Goal: Information Seeking & Learning: Compare options

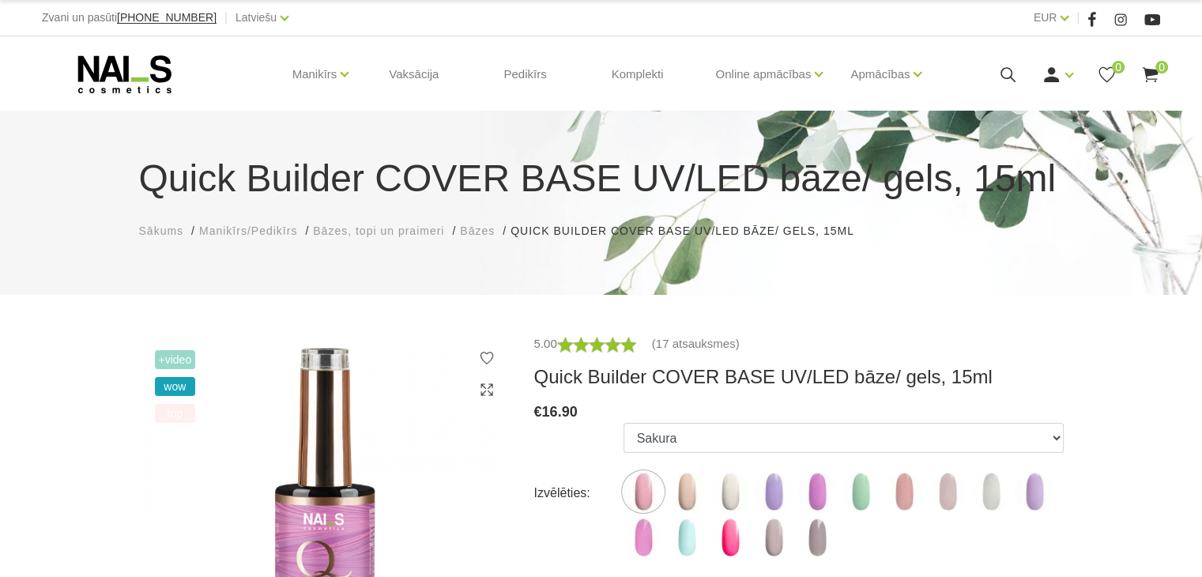
scroll to position [168, 0]
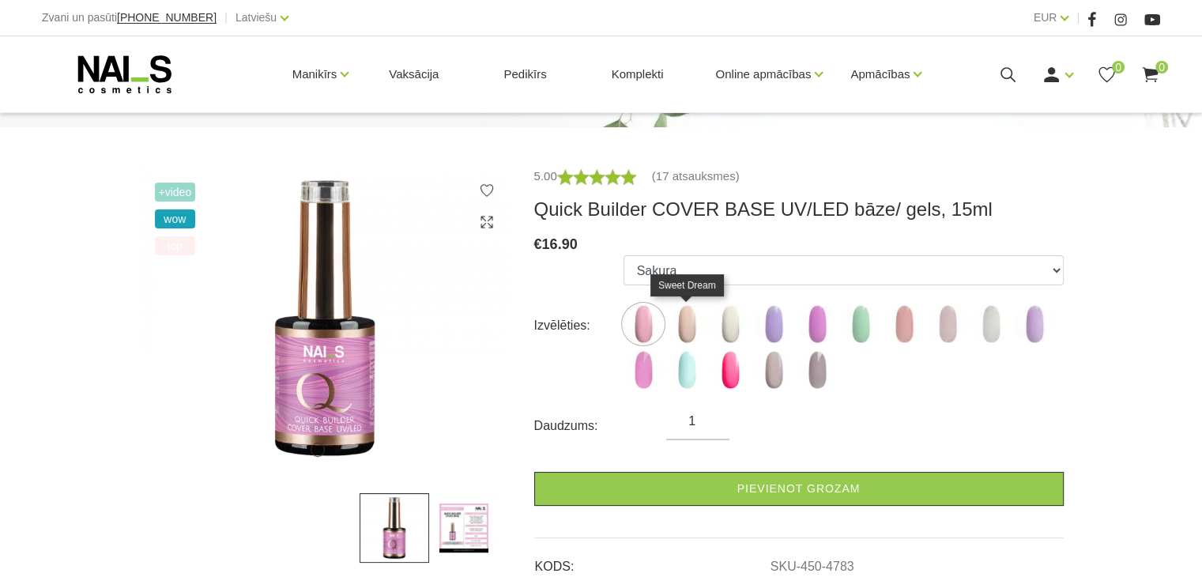
click at [694, 333] on img at bounding box center [687, 324] width 40 height 40
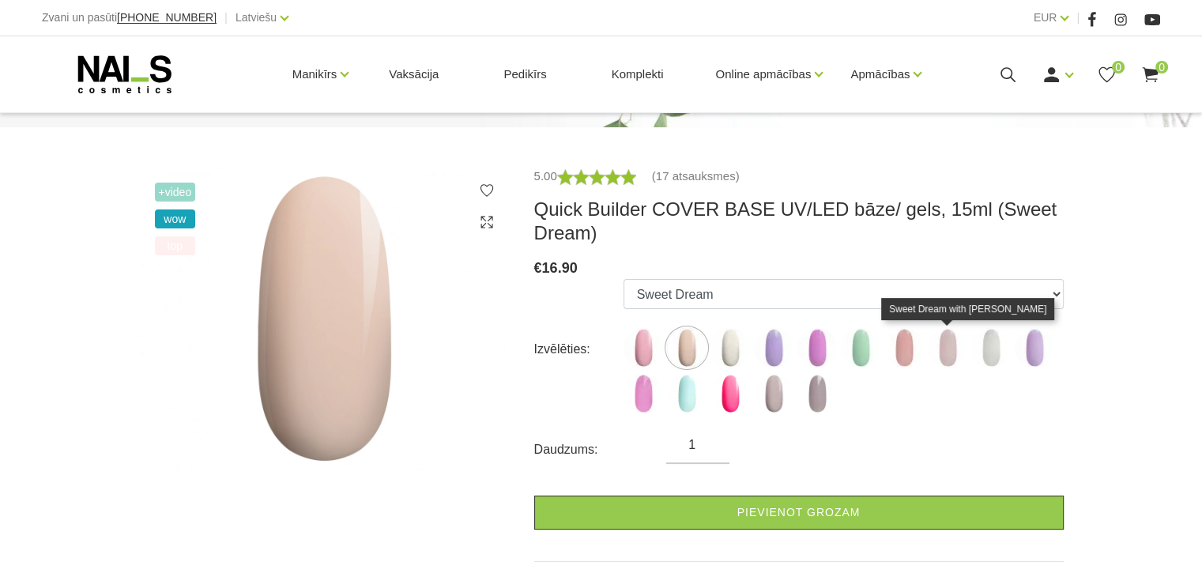
click at [959, 355] on img at bounding box center [948, 348] width 40 height 40
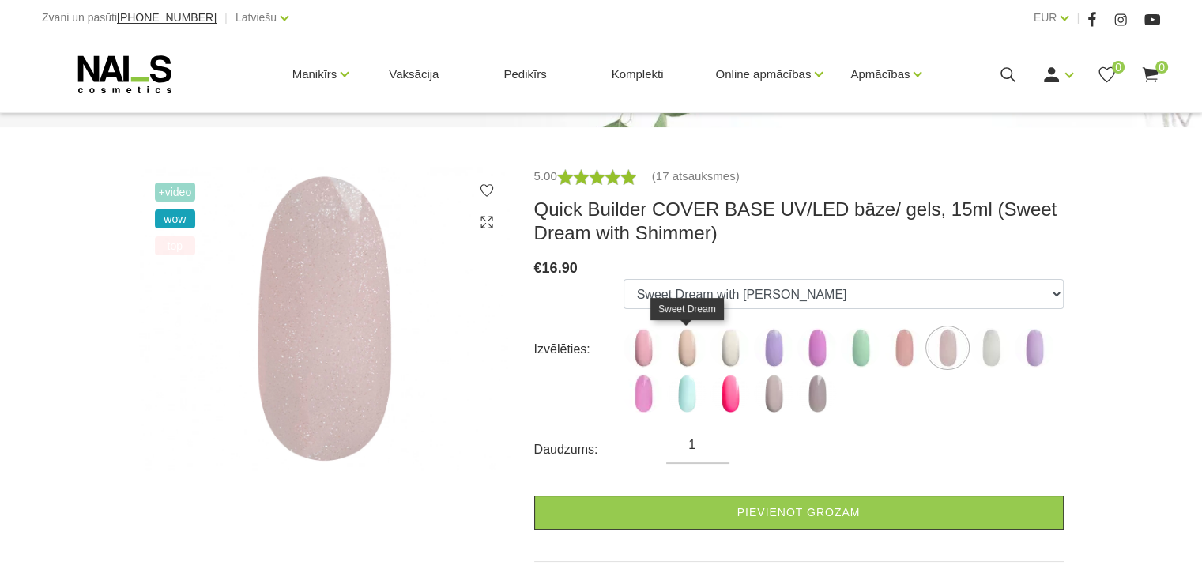
click at [684, 339] on img at bounding box center [687, 348] width 40 height 40
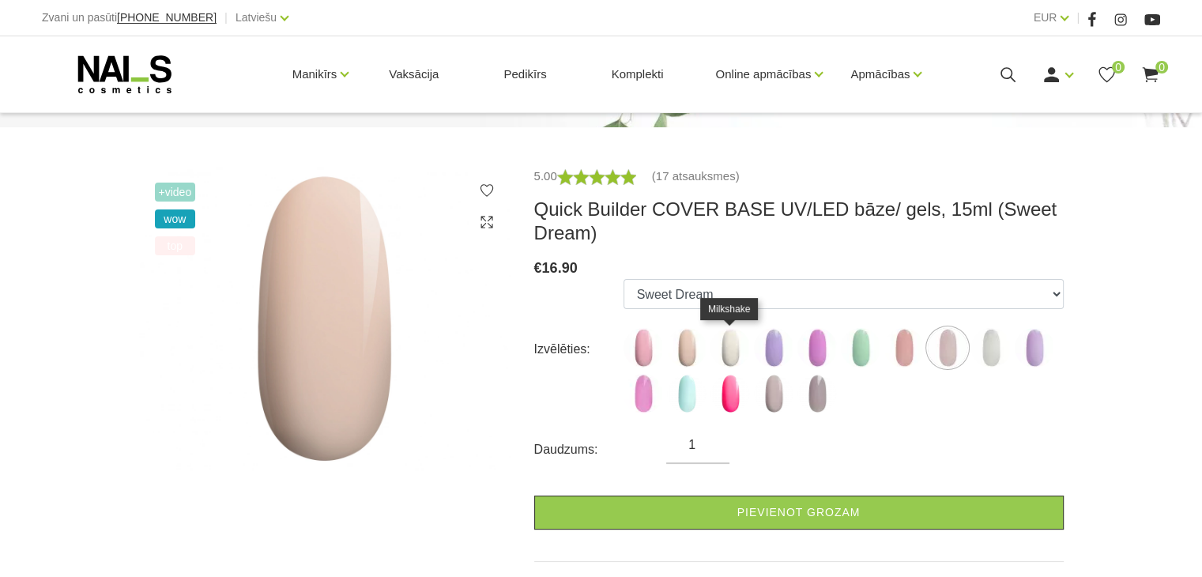
click at [718, 342] on img at bounding box center [730, 348] width 40 height 40
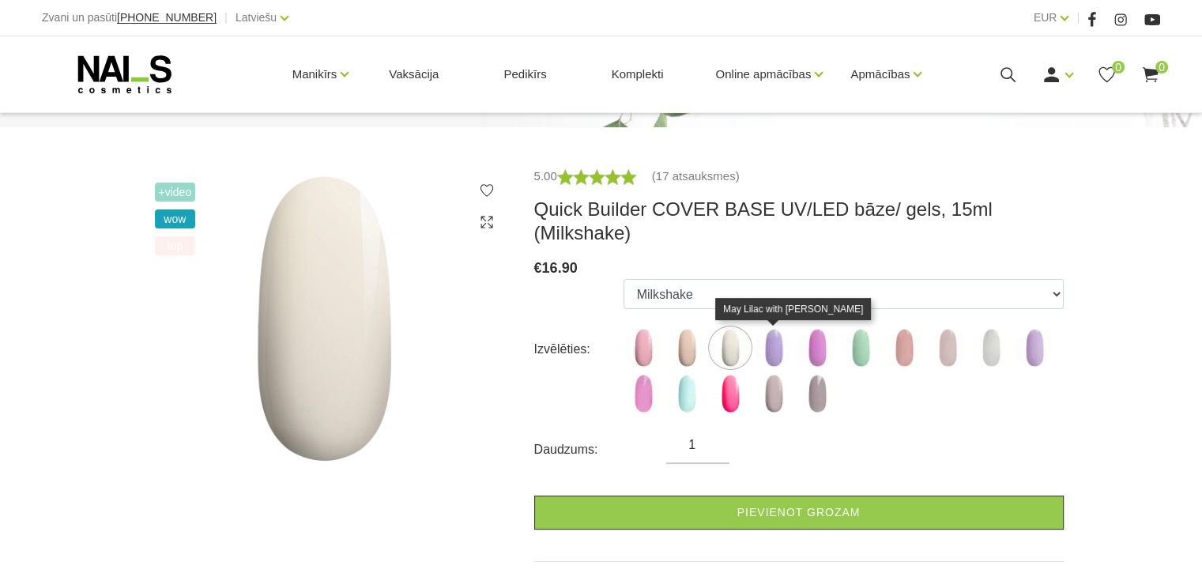
click at [768, 349] on img at bounding box center [774, 348] width 40 height 40
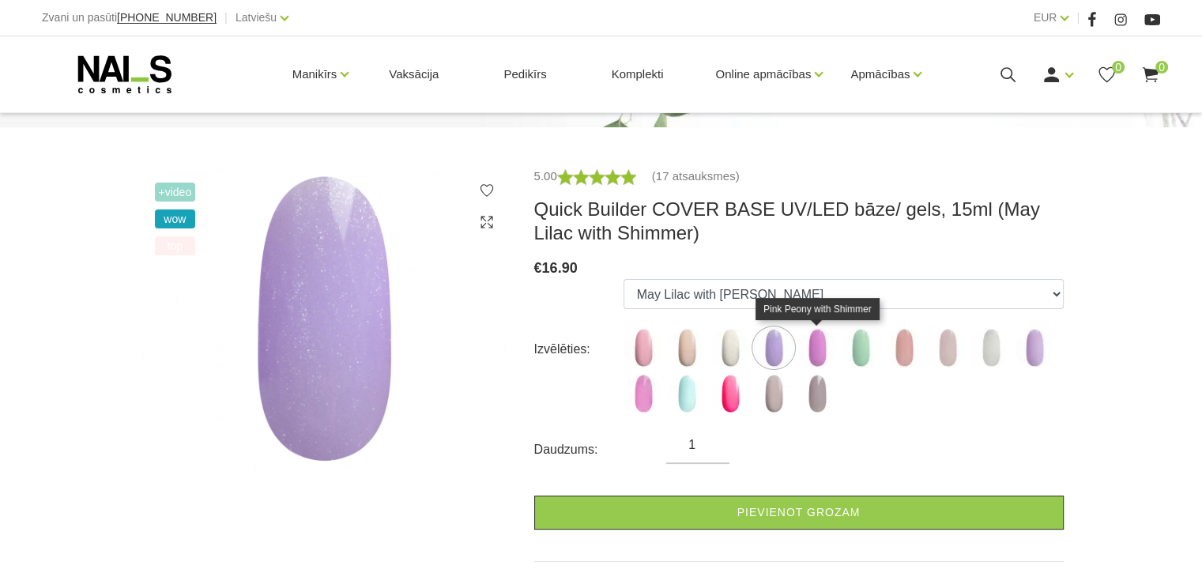
click at [831, 348] on img at bounding box center [817, 348] width 40 height 40
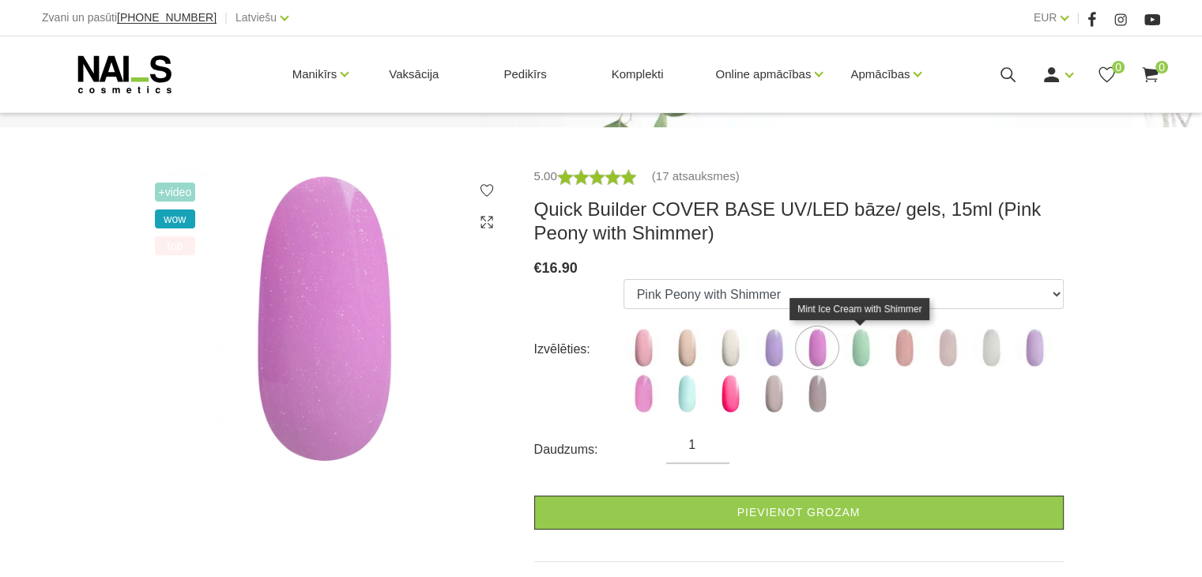
click at [856, 347] on img at bounding box center [861, 348] width 40 height 40
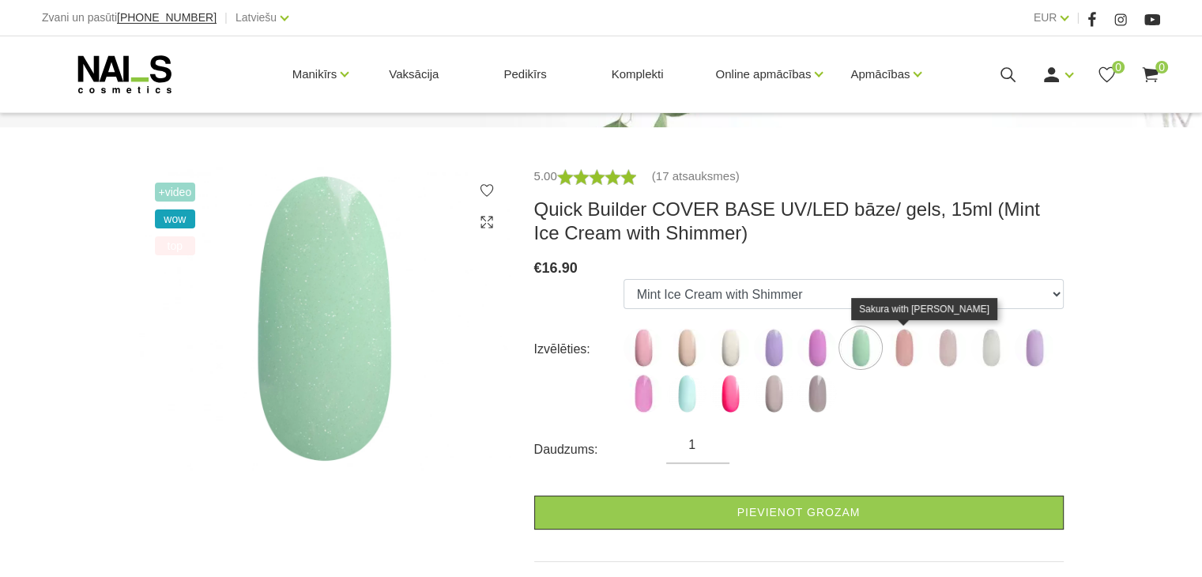
click at [885, 345] on img at bounding box center [904, 348] width 40 height 40
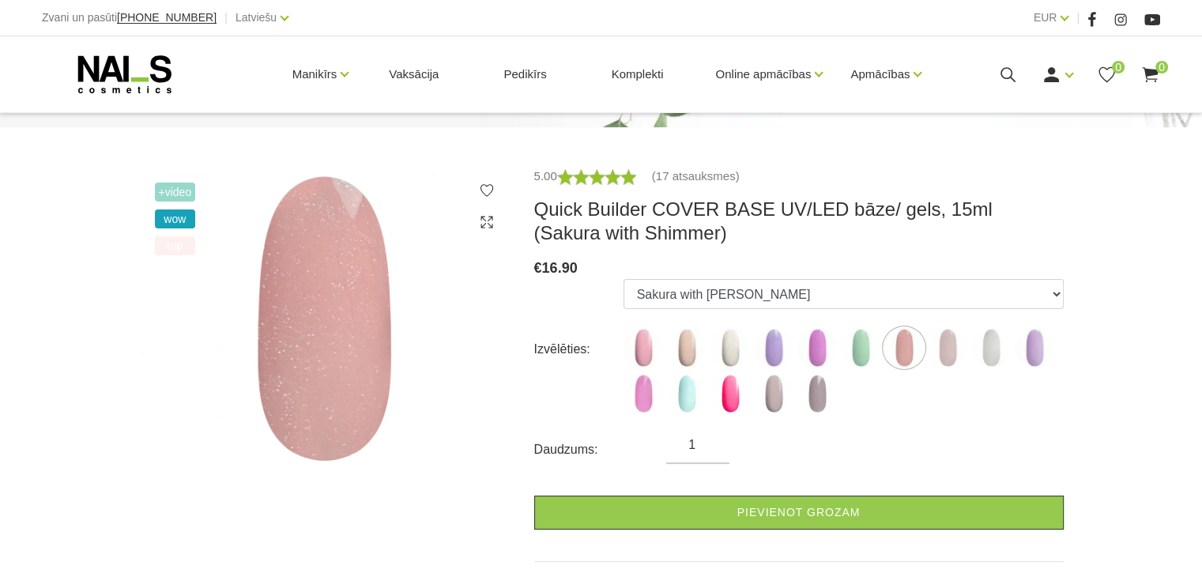
click at [937, 277] on div "€ 16.90" at bounding box center [798, 268] width 529 height 22
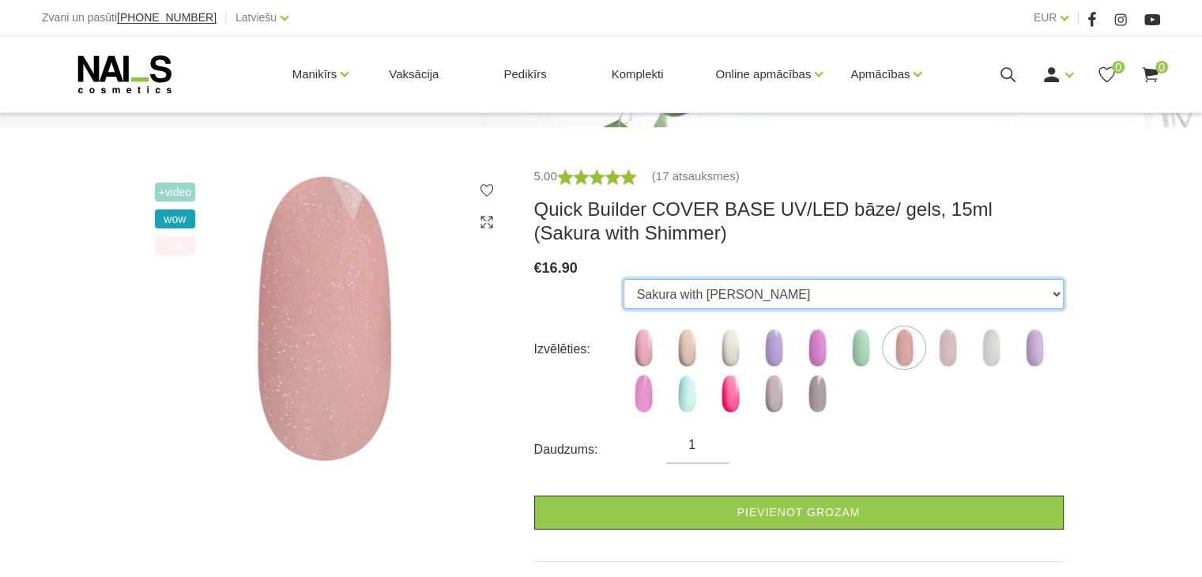
click at [917, 300] on select "Sakura Sweet Dream Milkshake May Lilac with Shimmer Pink Peony with Shimmer Min…" at bounding box center [844, 294] width 440 height 30
click at [624, 279] on select "Sakura Sweet Dream Milkshake May Lilac with Shimmer Pink Peony with Shimmer Min…" at bounding box center [844, 294] width 440 height 30
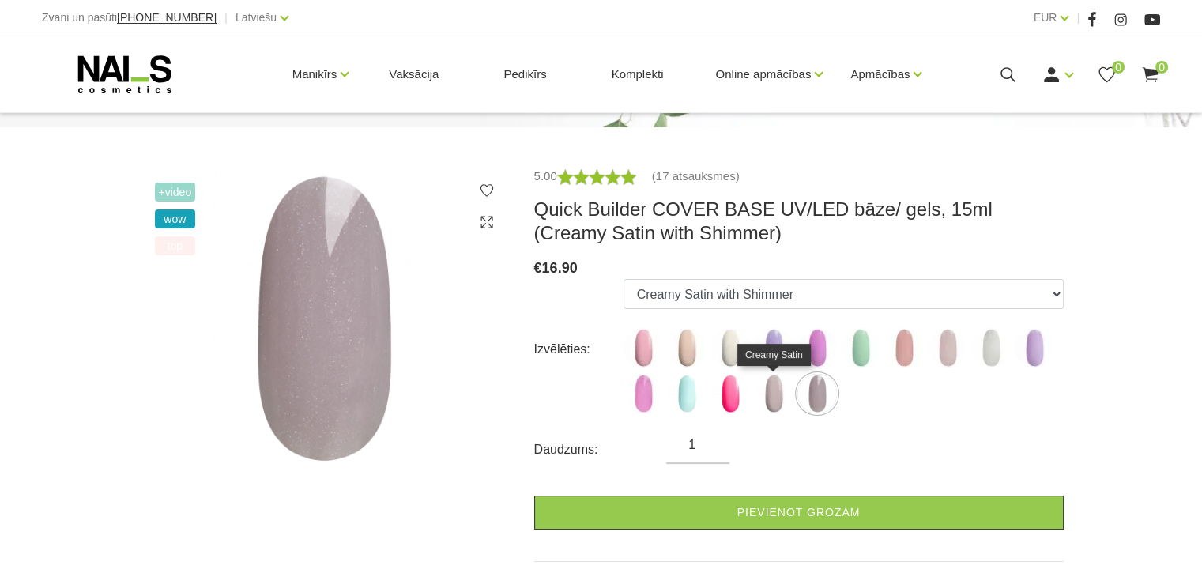
click at [770, 396] on img at bounding box center [774, 394] width 40 height 40
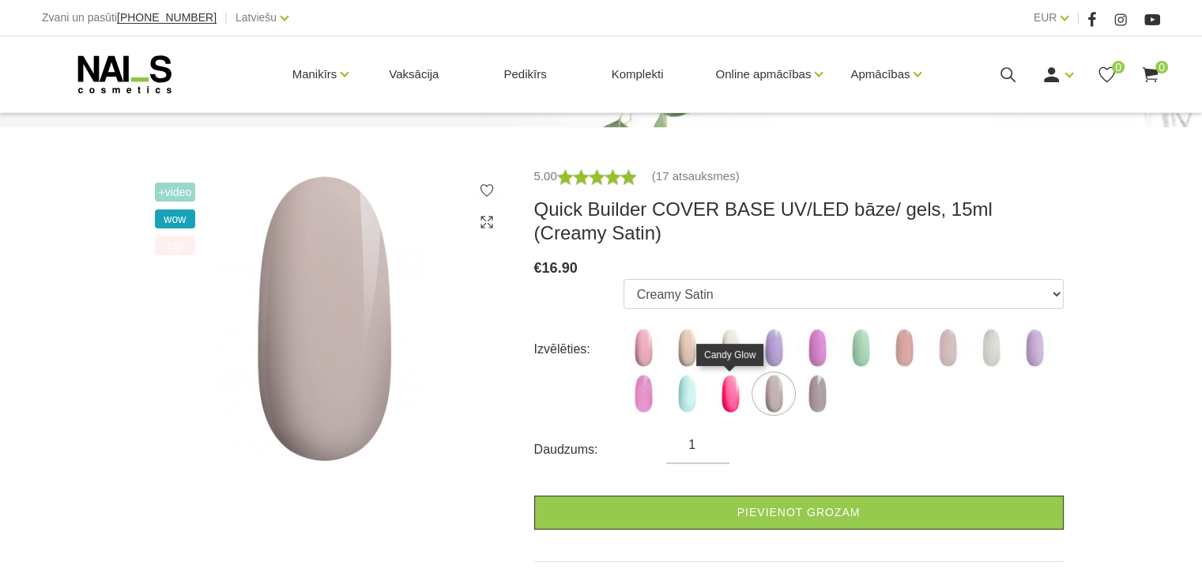
click at [736, 391] on img at bounding box center [730, 394] width 40 height 40
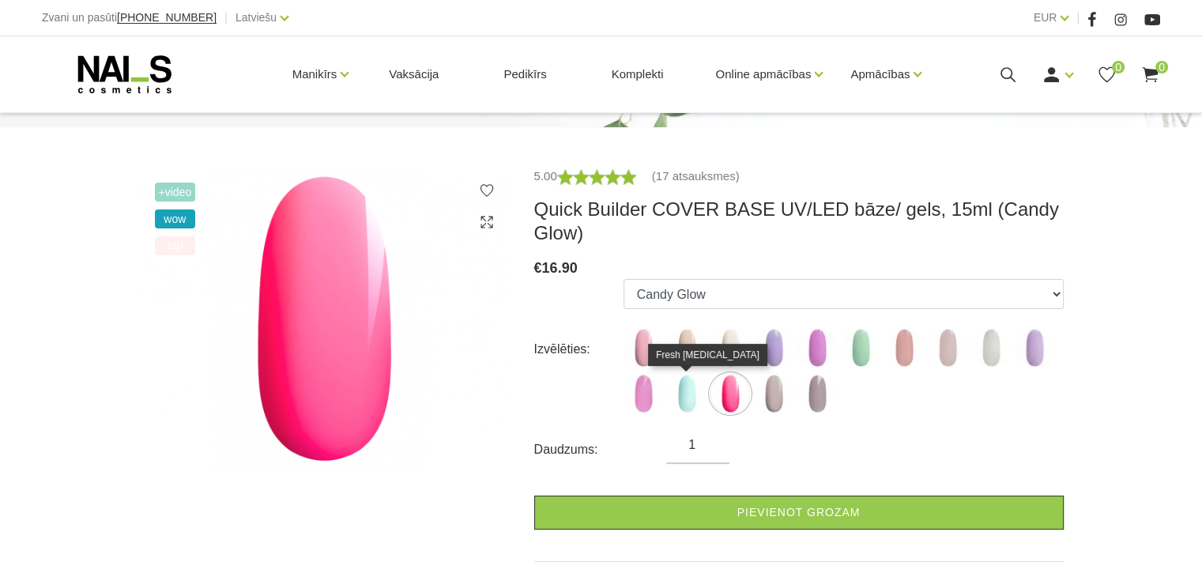
click at [690, 393] on img at bounding box center [687, 394] width 40 height 40
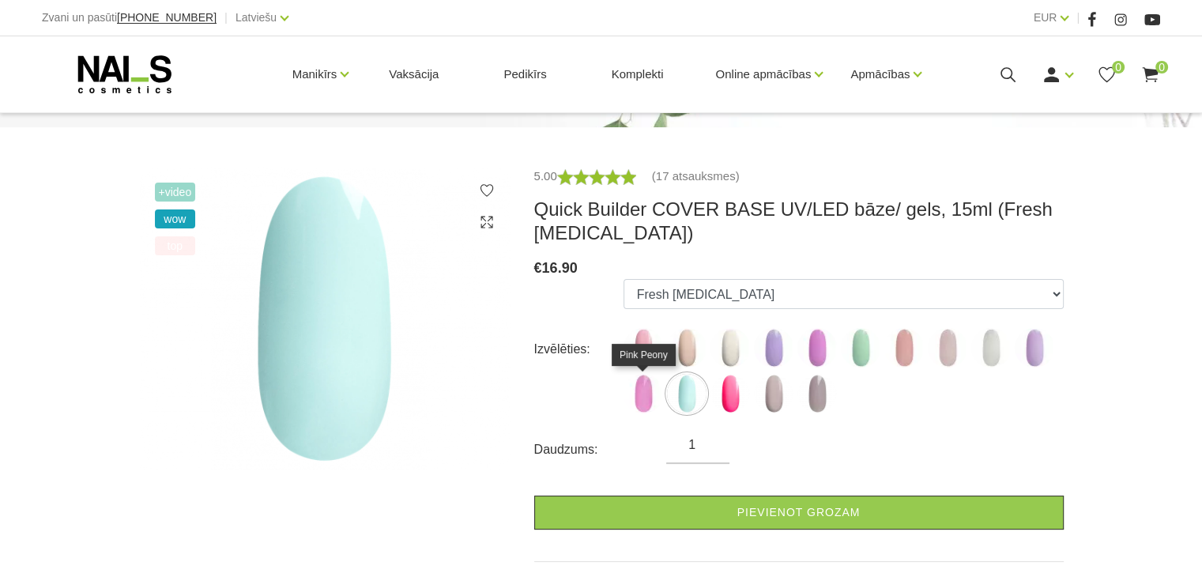
click at [649, 391] on img at bounding box center [644, 394] width 40 height 40
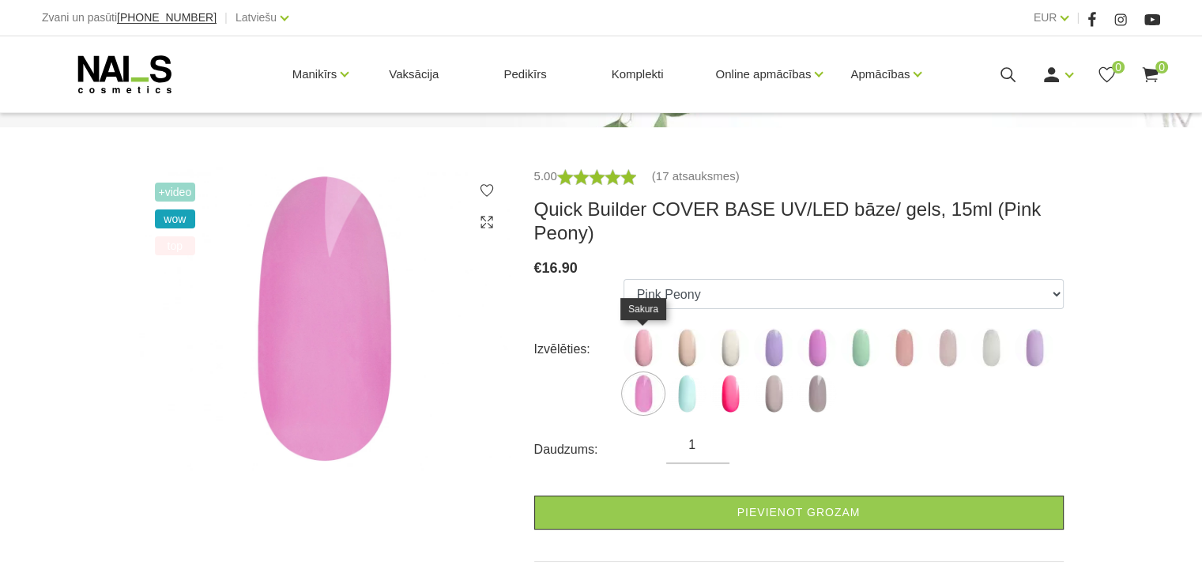
click at [639, 334] on img at bounding box center [644, 348] width 40 height 40
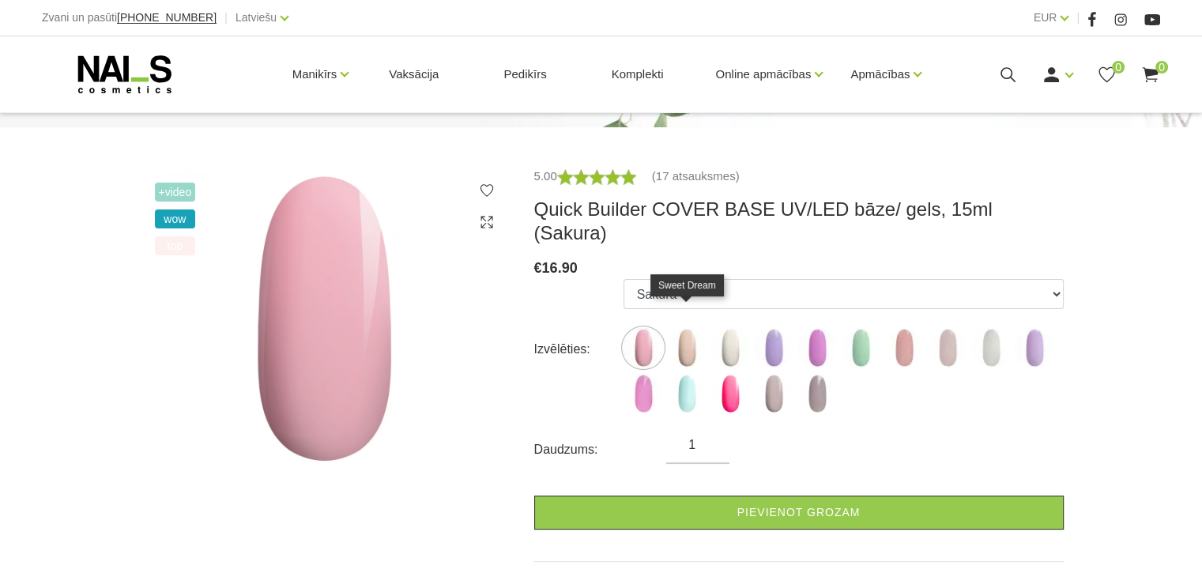
click at [671, 333] on img at bounding box center [687, 348] width 40 height 40
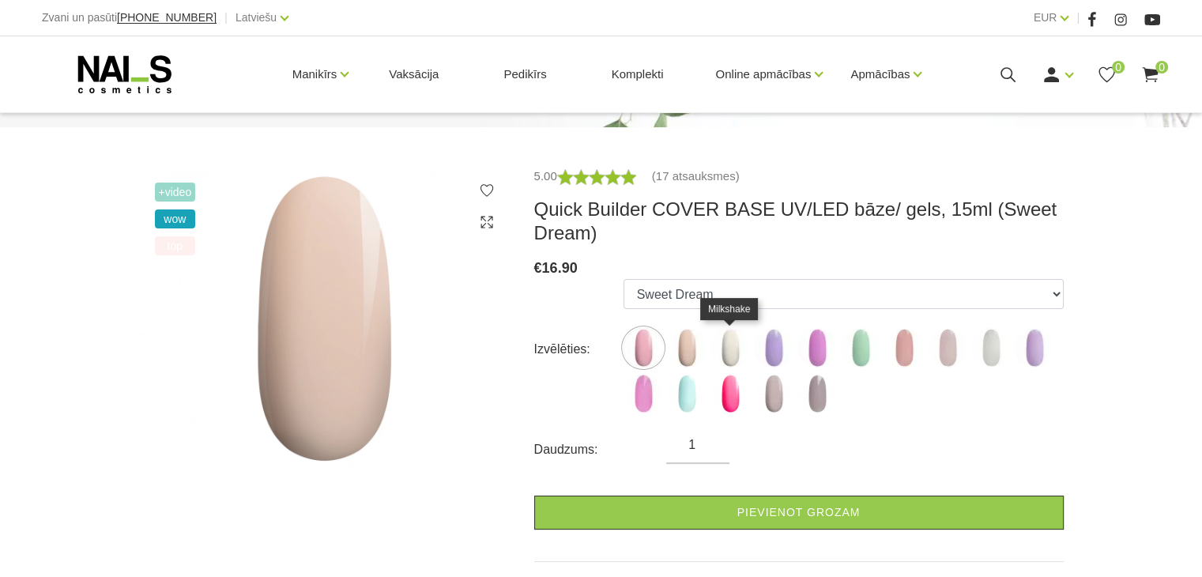
click at [725, 333] on img at bounding box center [730, 348] width 40 height 40
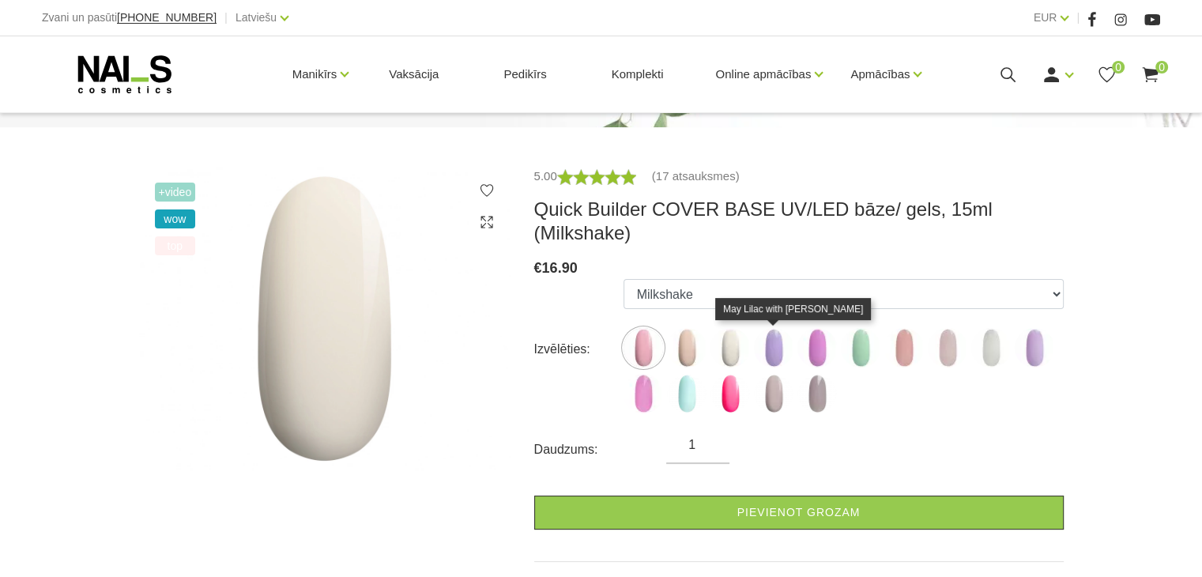
click at [769, 329] on img at bounding box center [774, 348] width 40 height 40
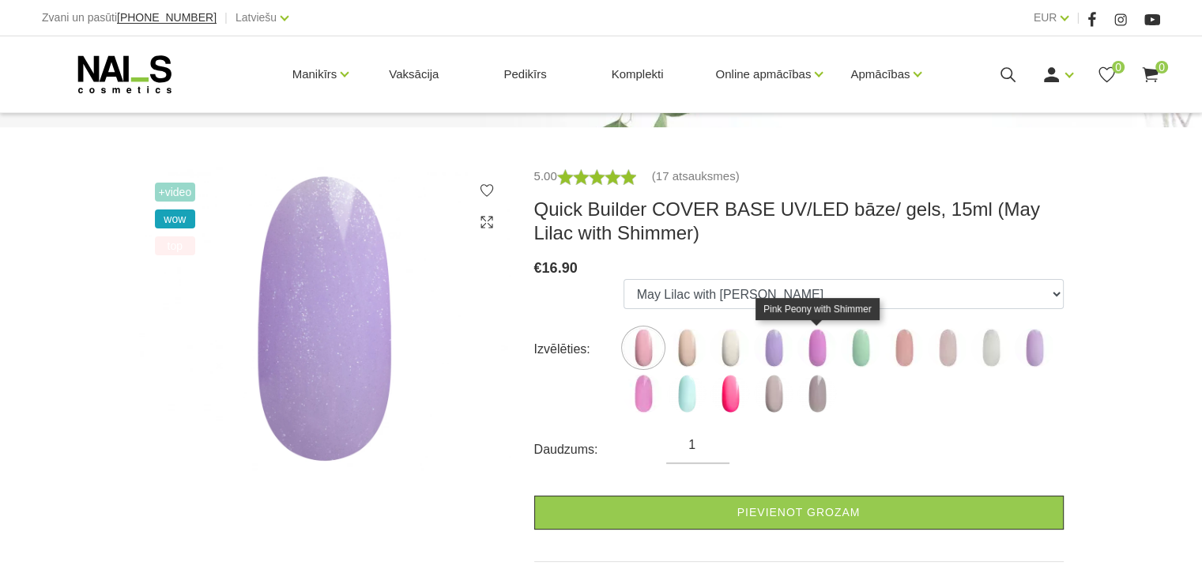
click at [816, 333] on img at bounding box center [817, 348] width 40 height 40
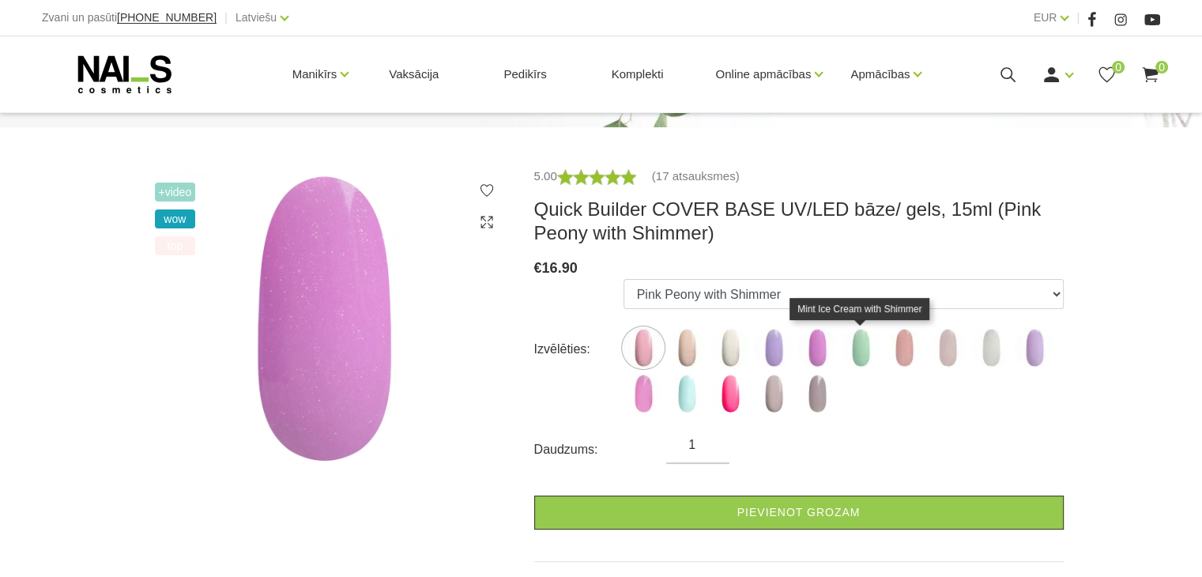
drag, startPoint x: 840, startPoint y: 333, endPoint x: 856, endPoint y: 335, distance: 15.9
click at [856, 335] on label at bounding box center [861, 348] width 40 height 40
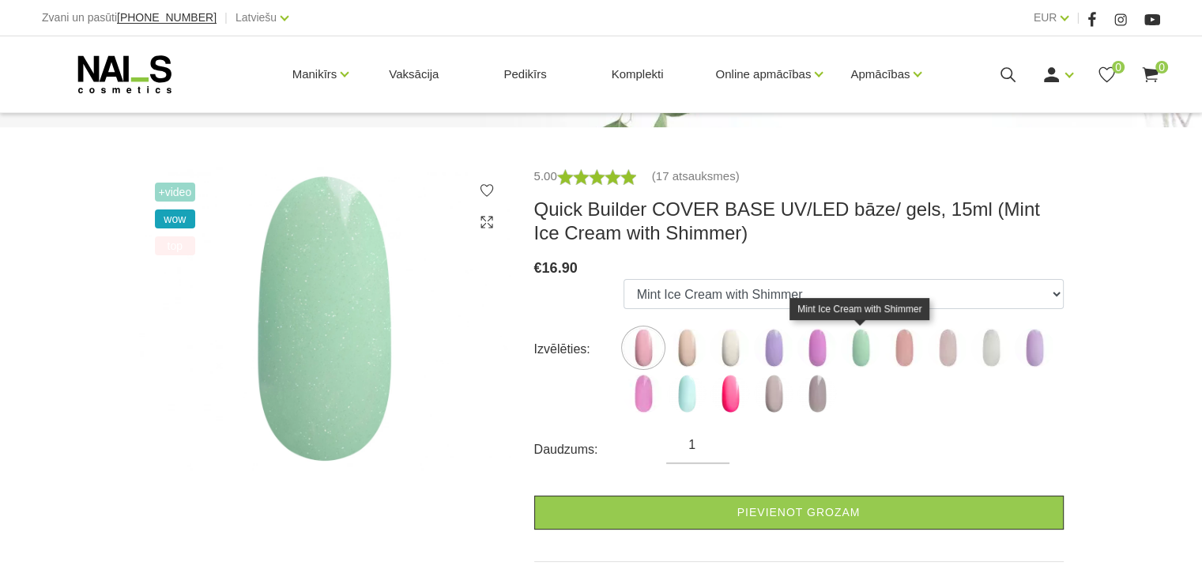
click at [856, 335] on img at bounding box center [861, 348] width 40 height 40
click at [905, 333] on img at bounding box center [904, 348] width 40 height 40
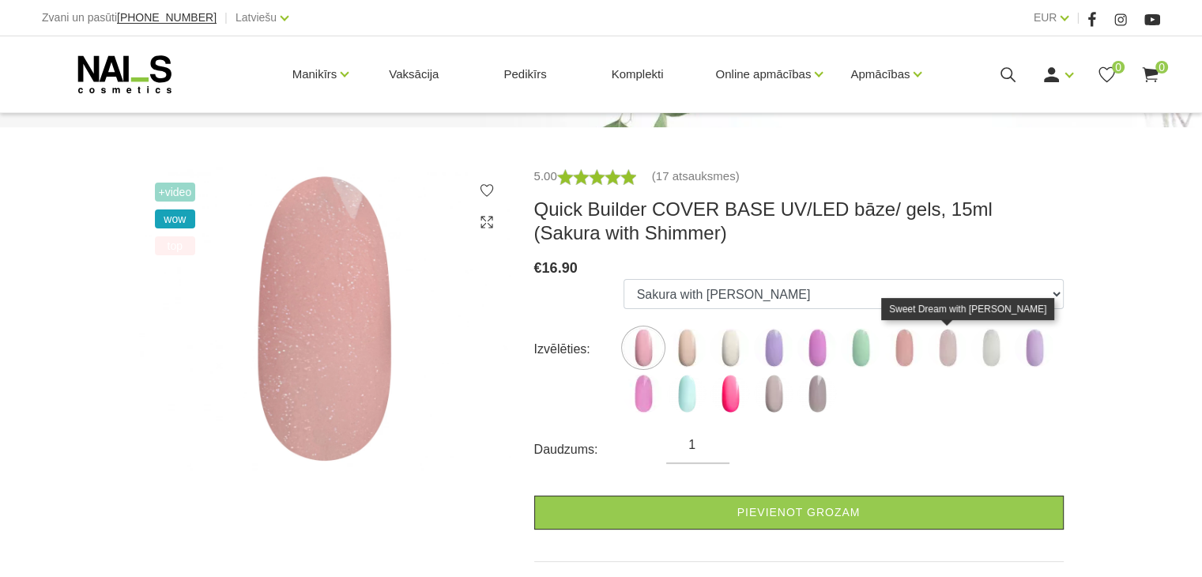
click at [938, 334] on img at bounding box center [948, 348] width 40 height 40
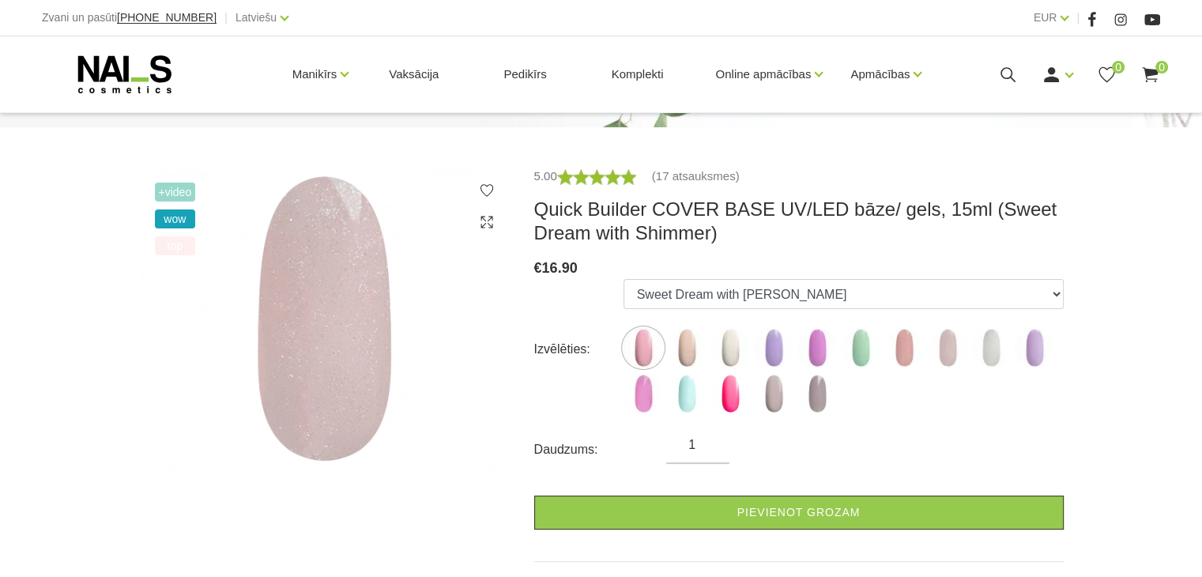
click at [978, 329] on label at bounding box center [991, 348] width 40 height 40
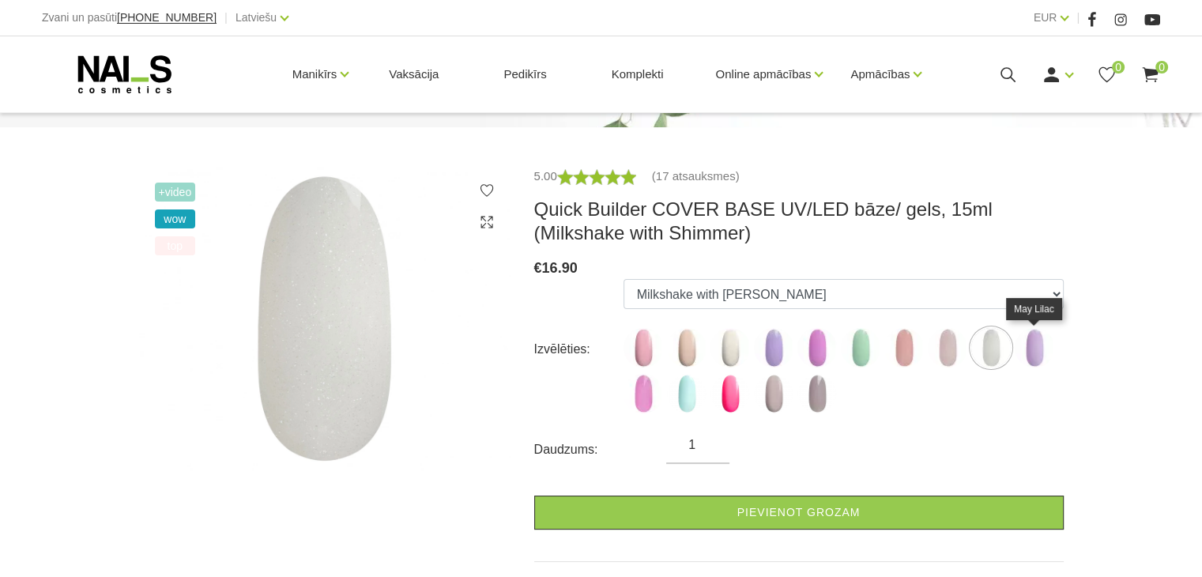
click at [1038, 334] on img at bounding box center [1035, 348] width 40 height 40
select select "5285"
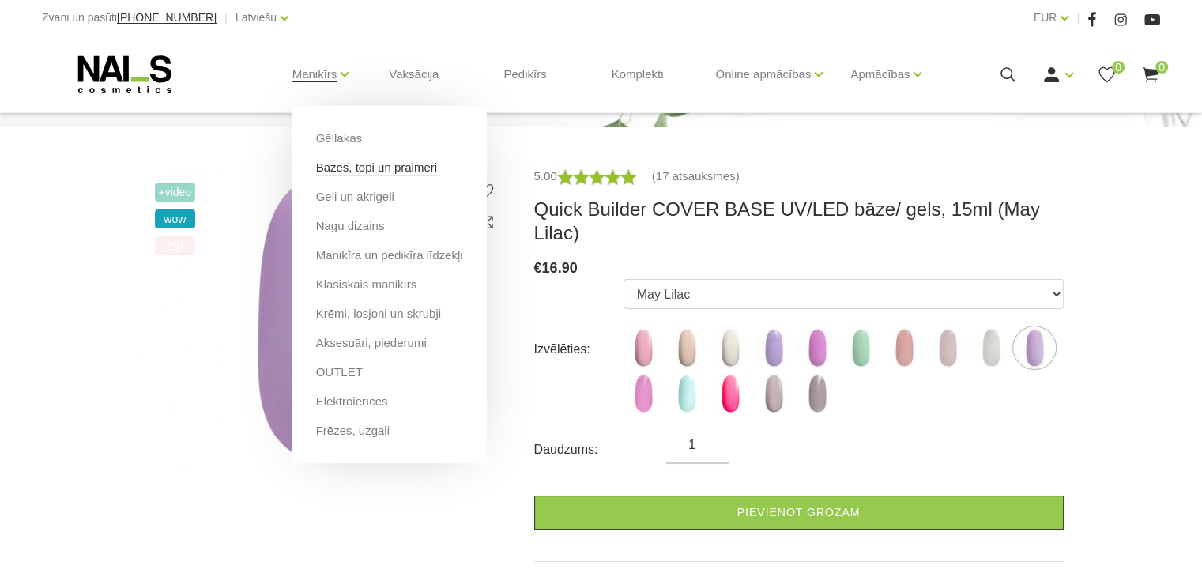
click at [373, 173] on link "Bāzes, topi un praimeri" at bounding box center [376, 167] width 121 height 17
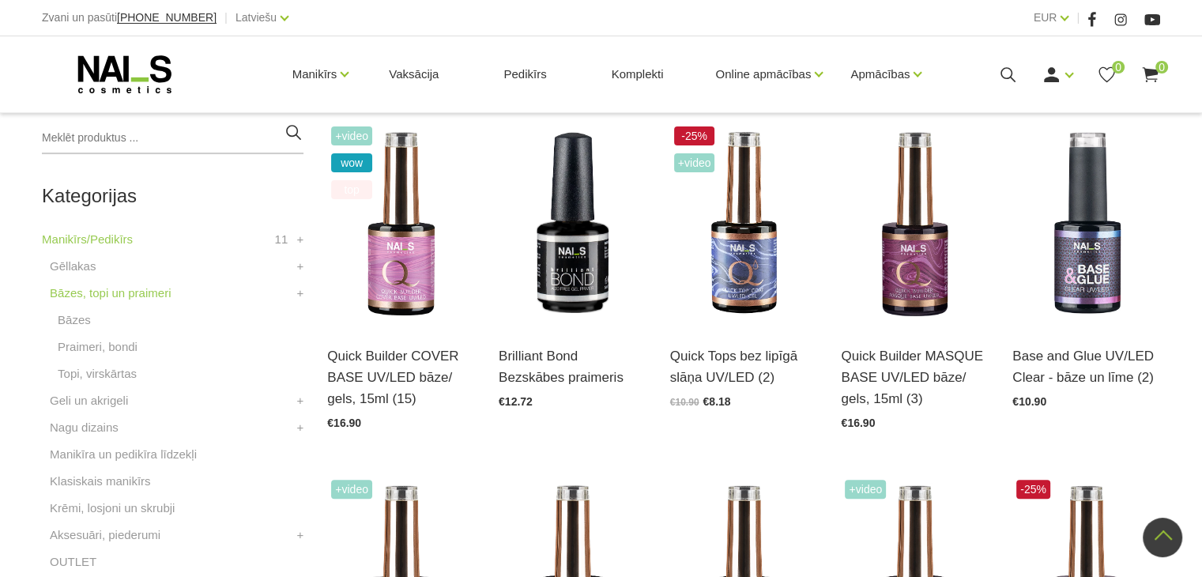
scroll to position [369, 0]
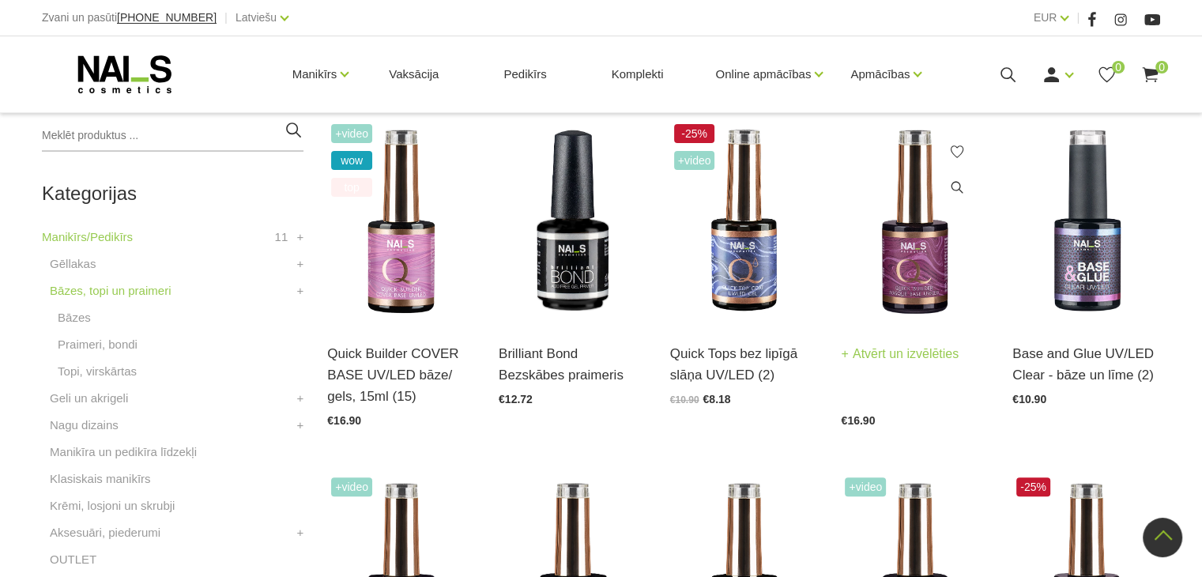
click at [885, 296] on img at bounding box center [915, 221] width 148 height 203
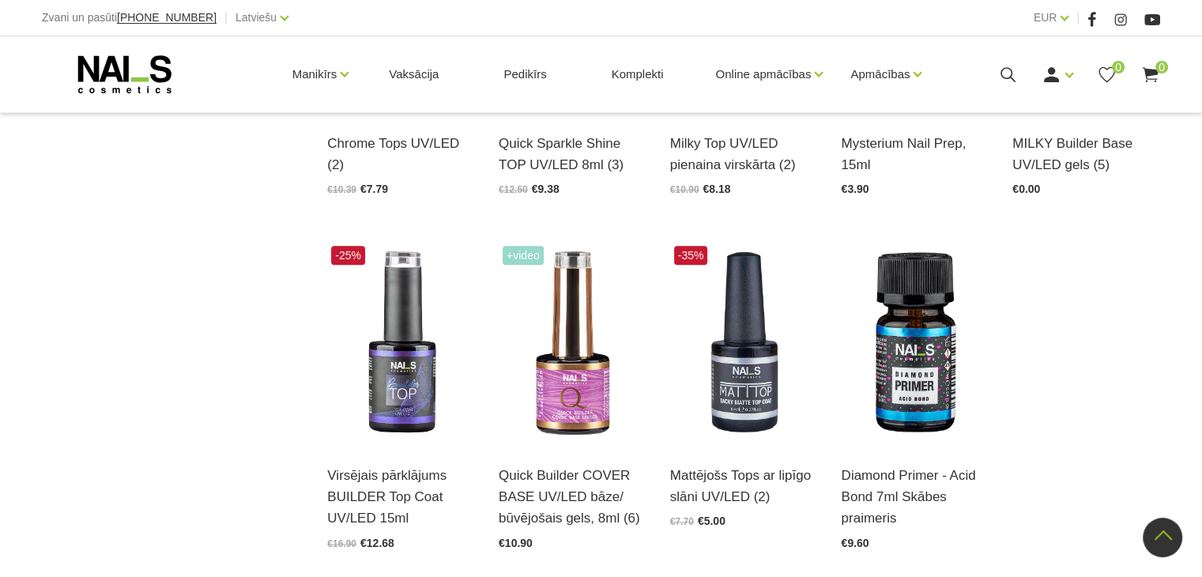
scroll to position [1641, 0]
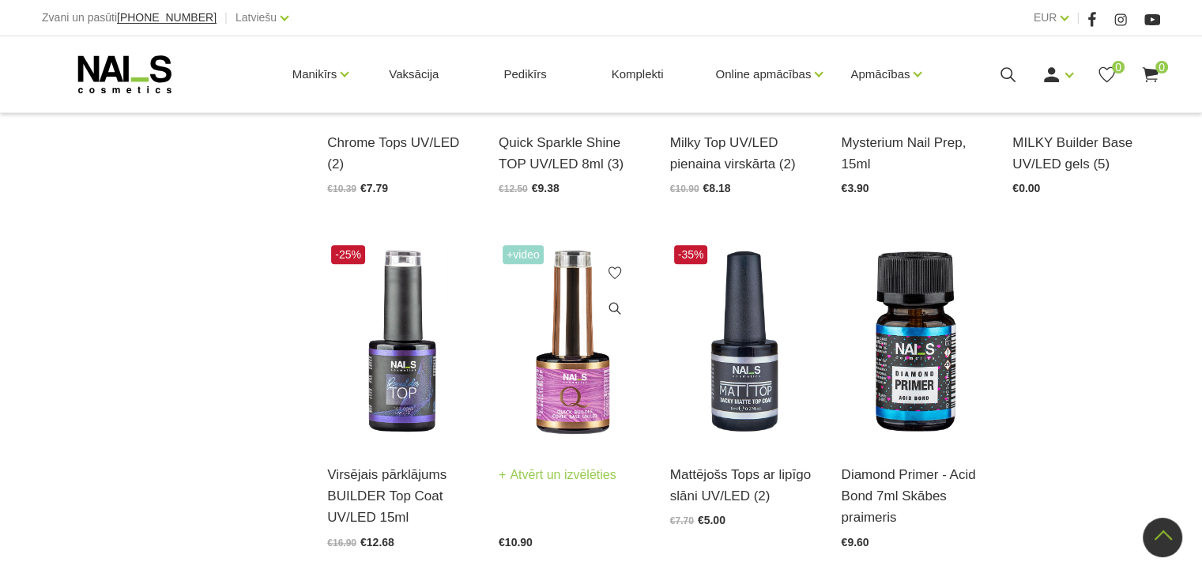
click at [552, 444] on div "Quick Builder COVER BASE UV/LED bāze/ būvējošais gels, 8ml (6) Atvērt un izvēlē…" at bounding box center [573, 496] width 148 height 104
click at [550, 464] on link "Atvērt un izvēlēties" at bounding box center [558, 475] width 118 height 22
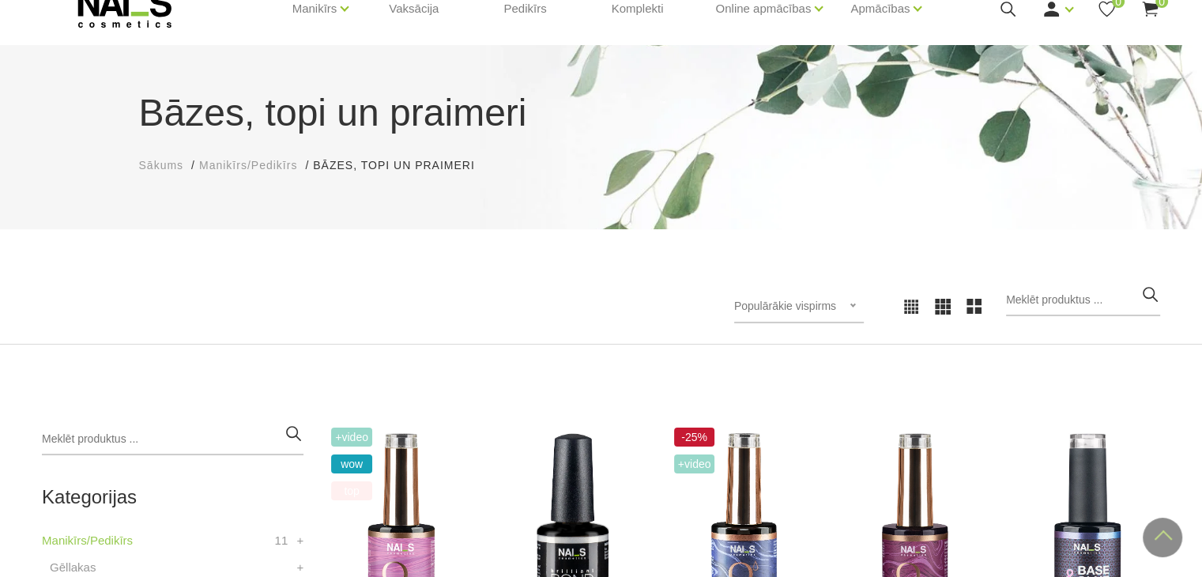
scroll to position [0, 0]
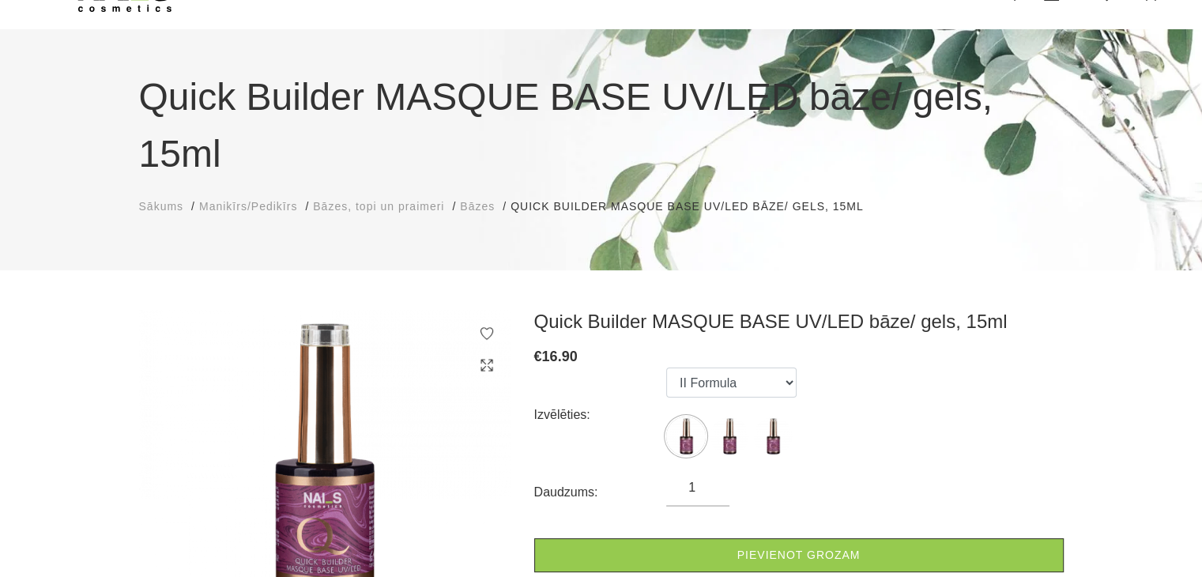
scroll to position [85, 0]
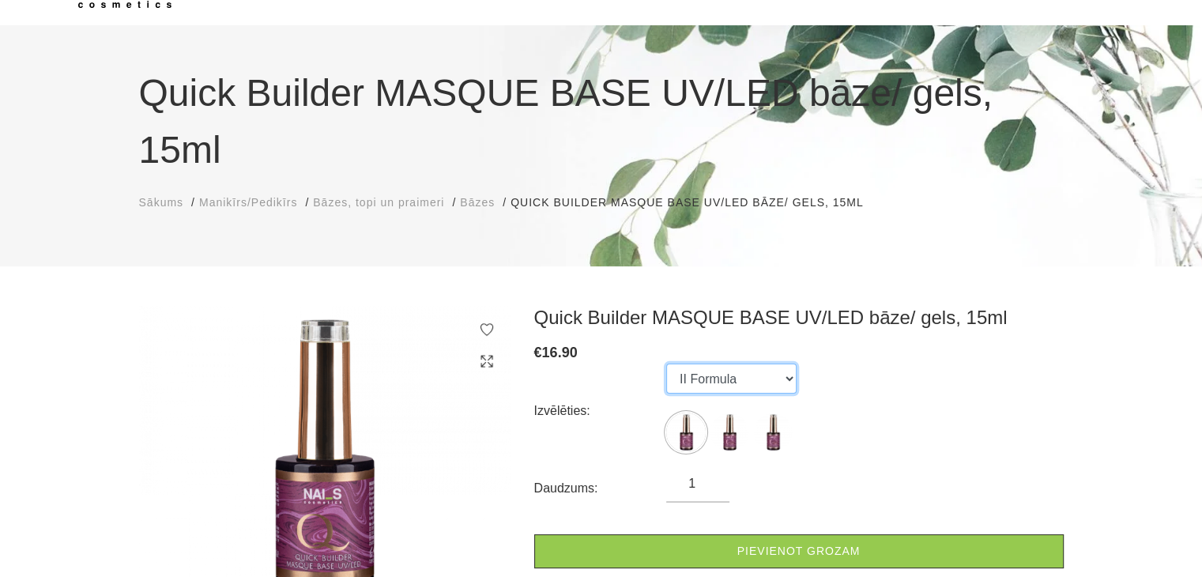
click at [688, 364] on select "II Formula I Formula Original Formula" at bounding box center [731, 379] width 130 height 30
click at [616, 364] on div "Izvēlēties: II Formula I Formula Original Formula" at bounding box center [798, 411] width 529 height 95
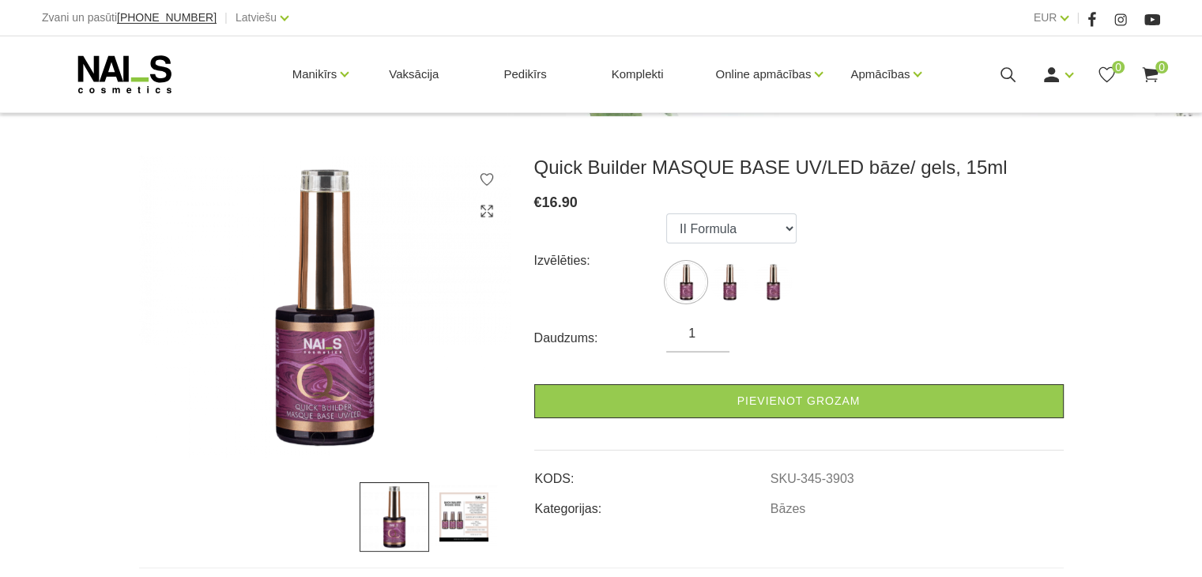
scroll to position [247, 0]
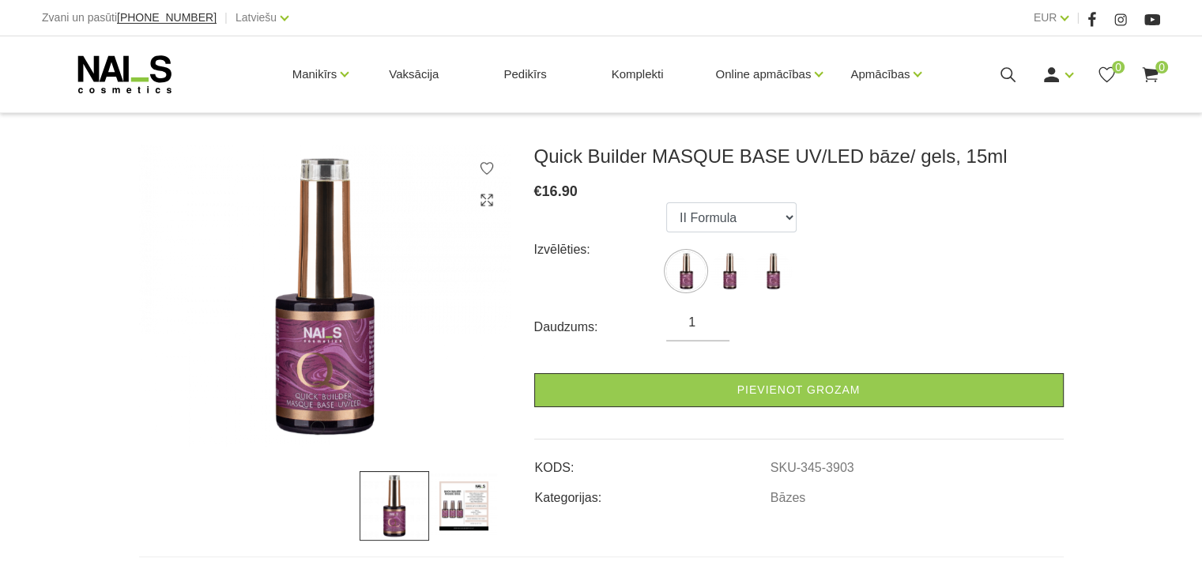
click at [457, 471] on img at bounding box center [464, 506] width 70 height 70
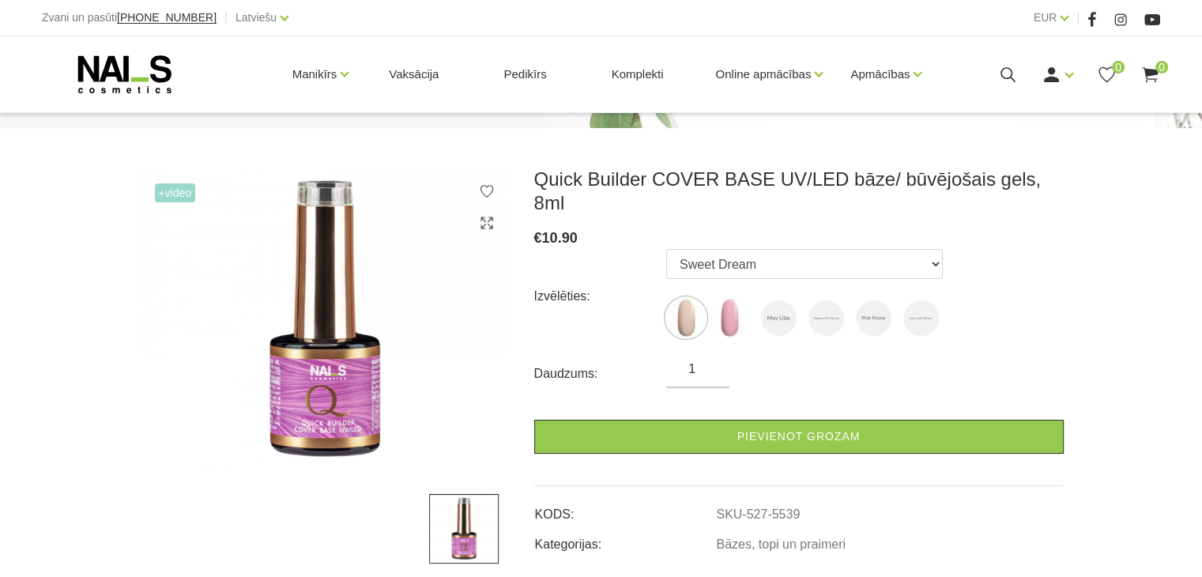
scroll to position [223, 0]
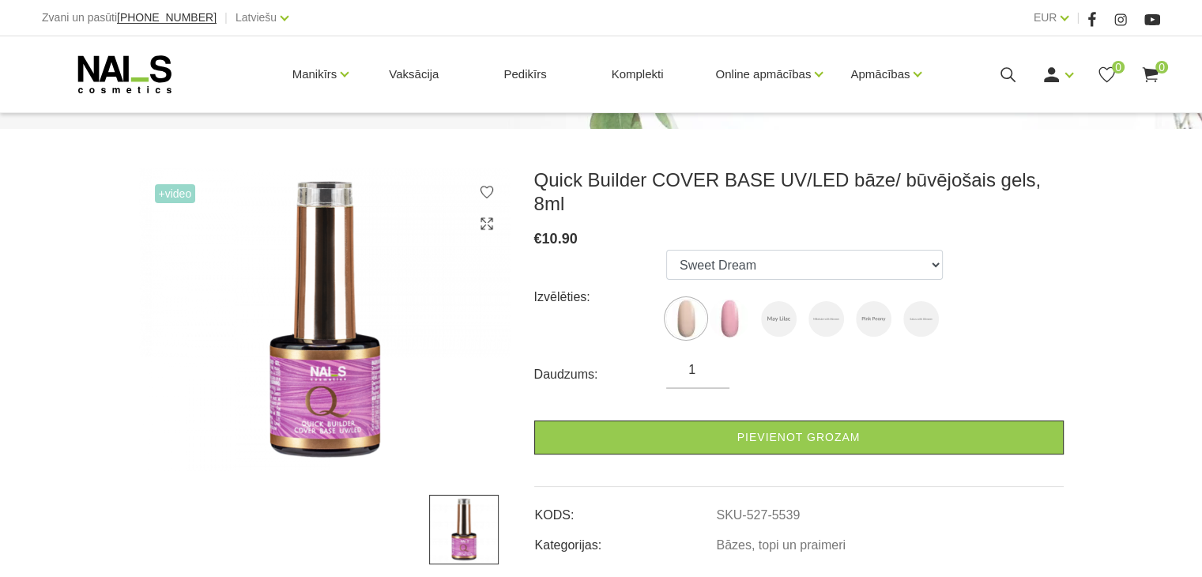
click at [182, 190] on span "+Video" at bounding box center [175, 193] width 41 height 19
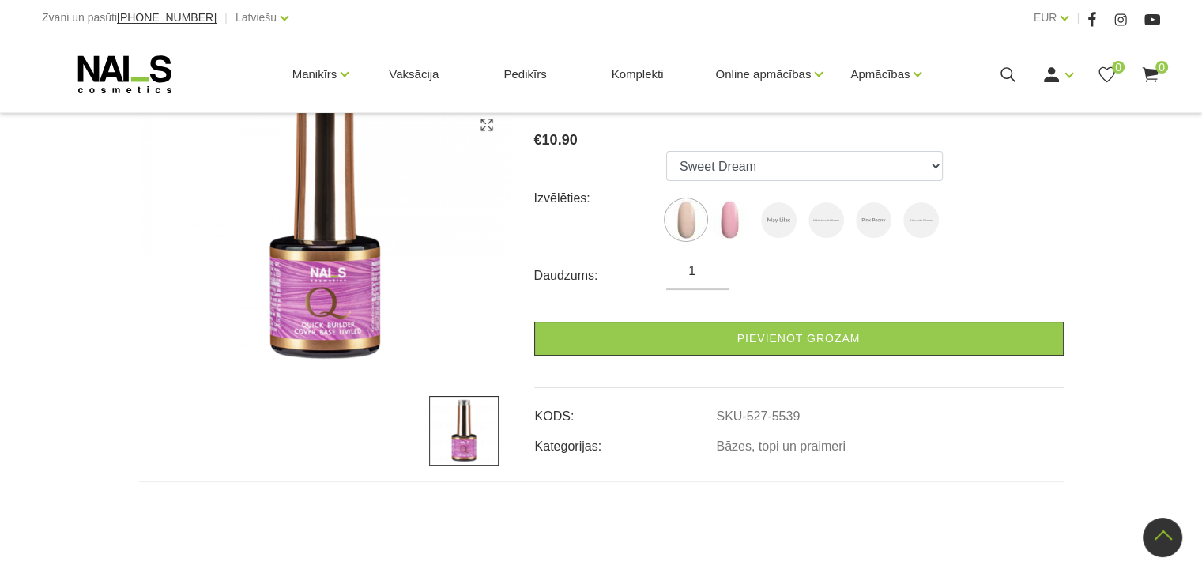
scroll to position [571, 0]
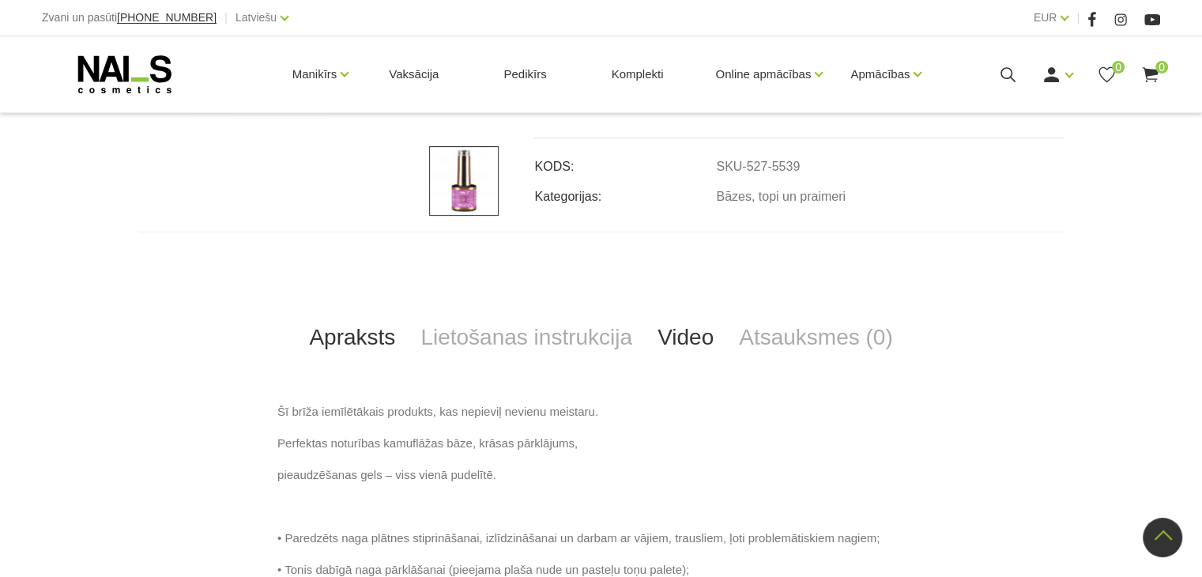
click at [680, 346] on link "Video" at bounding box center [685, 337] width 81 height 52
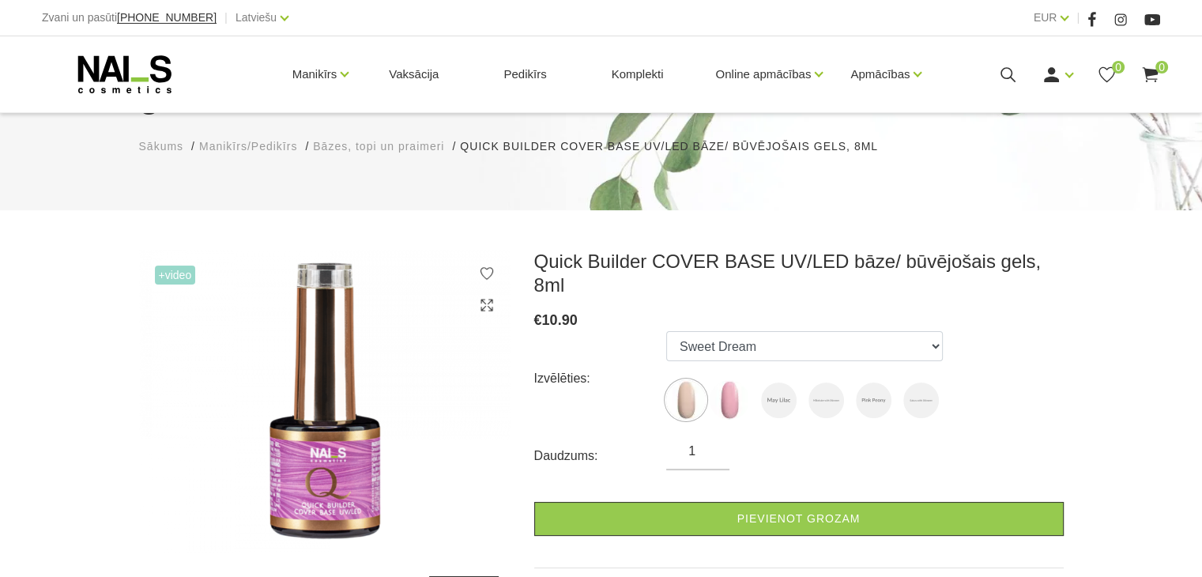
scroll to position [141, 0]
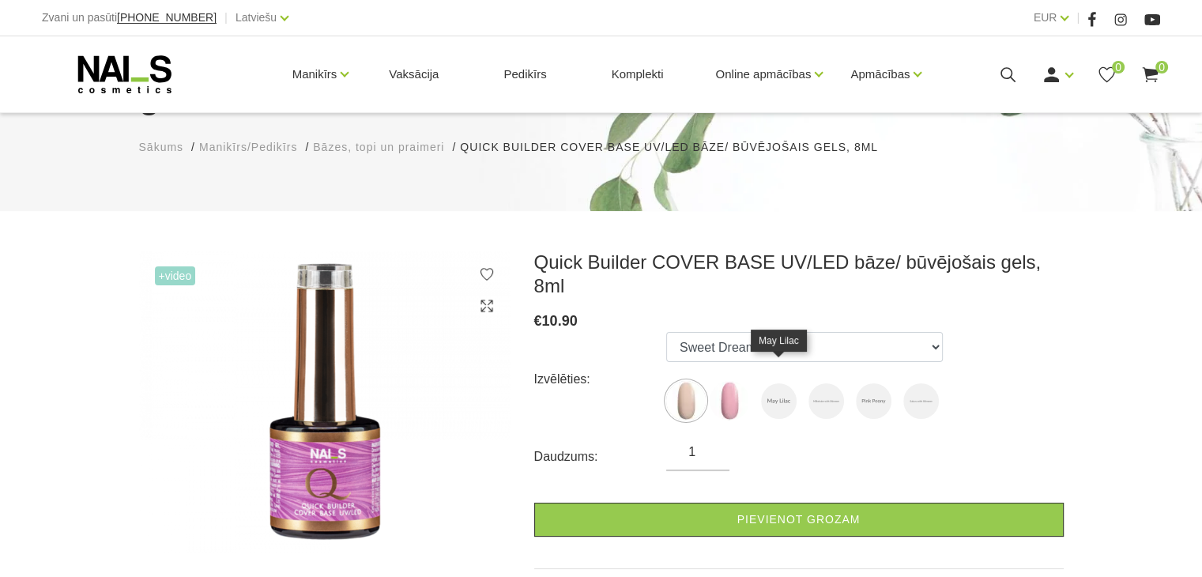
click at [771, 383] on img at bounding box center [779, 401] width 36 height 36
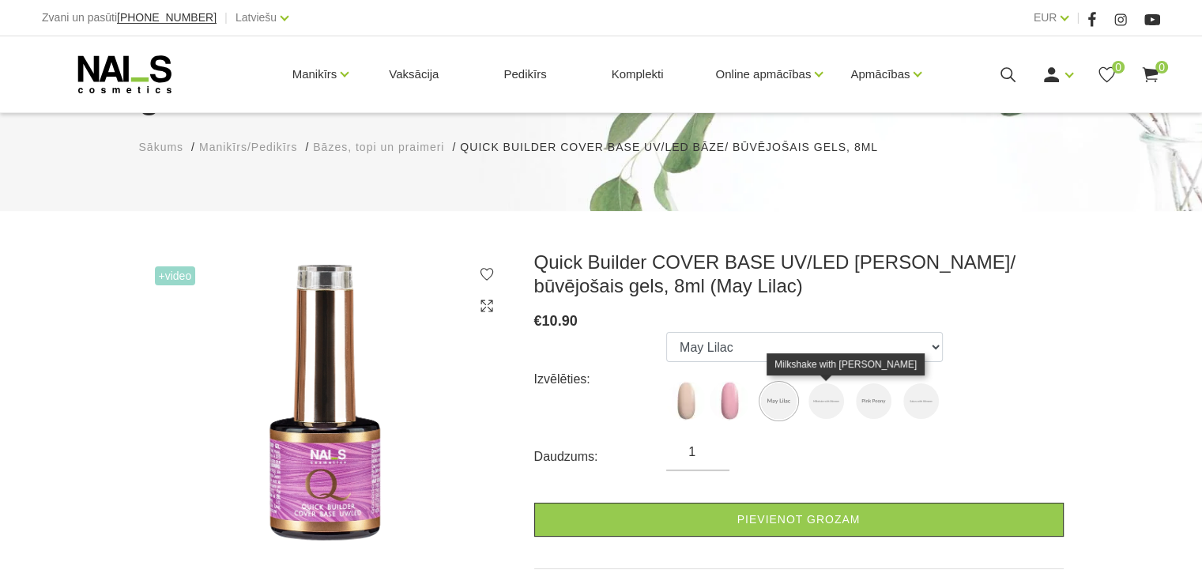
click at [827, 390] on img at bounding box center [826, 401] width 36 height 36
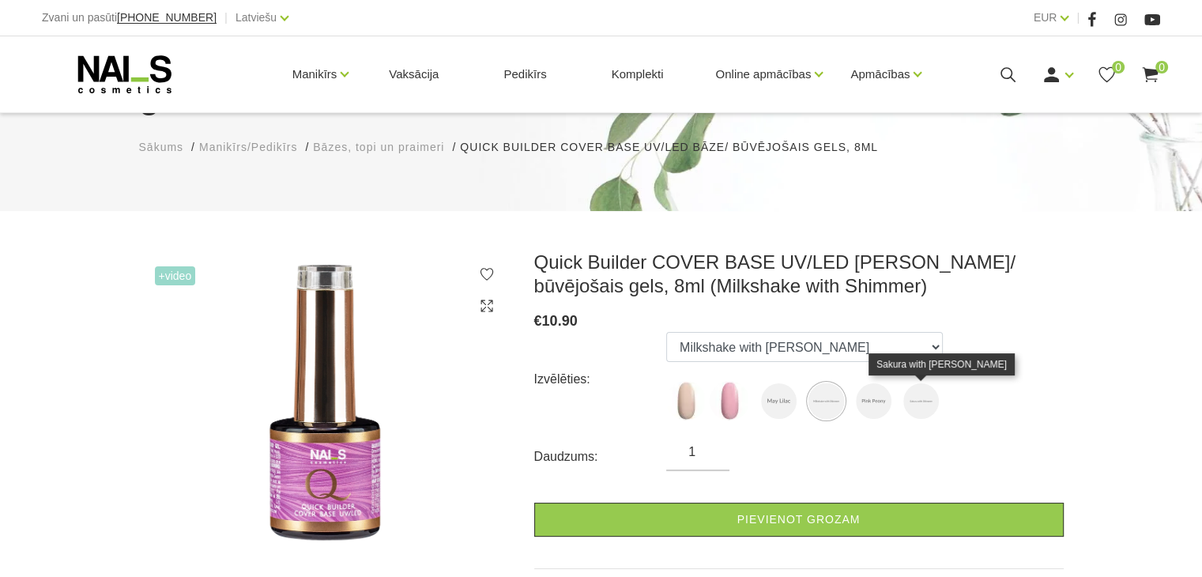
click at [910, 392] on img at bounding box center [921, 401] width 36 height 36
click at [884, 391] on img at bounding box center [874, 401] width 36 height 36
select select "6543"
